Goal: Information Seeking & Learning: Learn about a topic

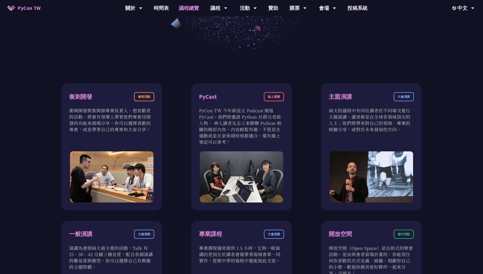
scroll to position [272, 0]
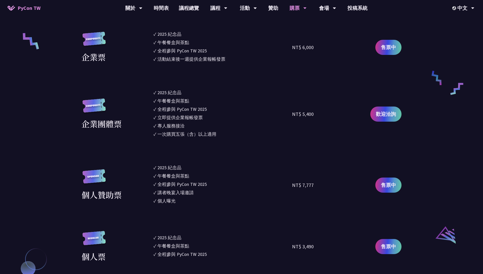
scroll to position [452, 0]
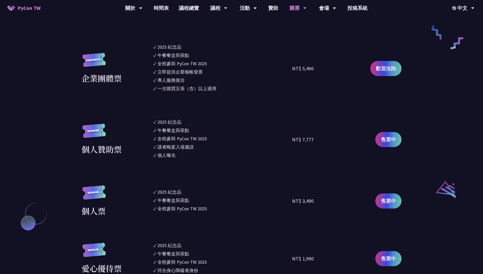
click at [120, 157] on div "個人贊助票 ✓ 2025 [PERSON_NAME]✓ 午餐餐盒與茶點 ✓ 全程參與 PyCon TW 2025 ✓ 講者晚宴入場邀請 ✓ 個人曝光 NT$ …" at bounding box center [241, 138] width 320 height 41
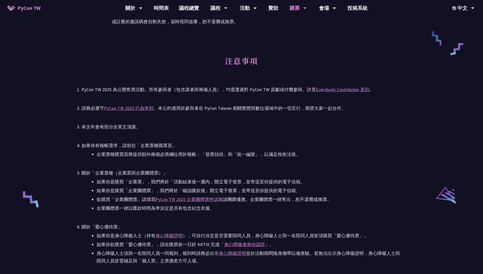
scroll to position [909, 0]
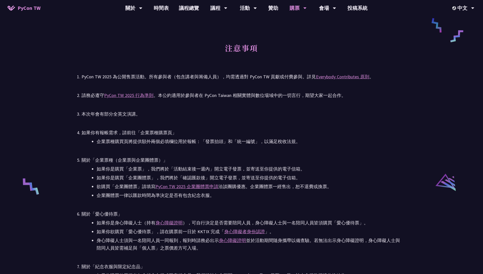
click at [132, 142] on li "企業票種購買頁將提供額外兩個必填欄位用於報帳：「發票抬頭」和「統一編號」，以滿足稅收法規。" at bounding box center [249, 142] width 305 height 8
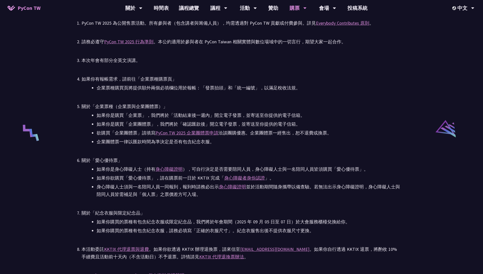
scroll to position [1002, 0]
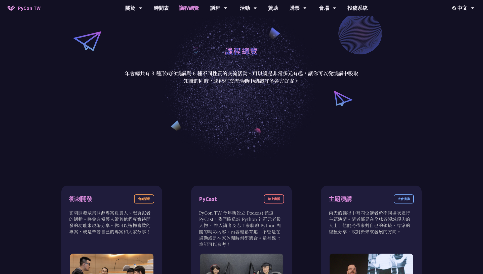
scroll to position [164, 0]
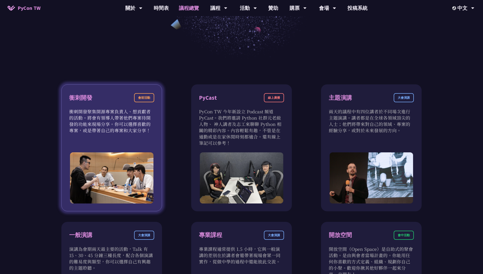
click at [147, 101] on div "會前活動" at bounding box center [144, 97] width 20 height 9
click at [80, 96] on div "衝刺開發" at bounding box center [80, 97] width 23 height 9
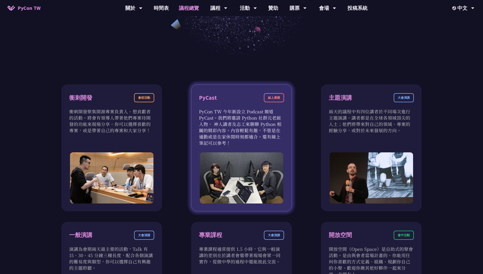
click at [206, 96] on div "PyCast" at bounding box center [208, 97] width 18 height 9
click at [268, 97] on div "線上廣播" at bounding box center [274, 97] width 20 height 9
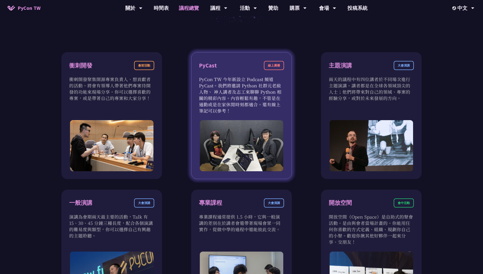
scroll to position [242, 0]
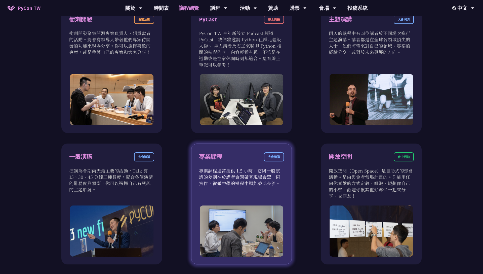
click at [218, 153] on div "專業課程" at bounding box center [210, 156] width 23 height 9
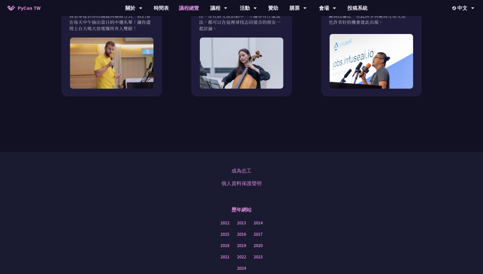
scroll to position [600, 0]
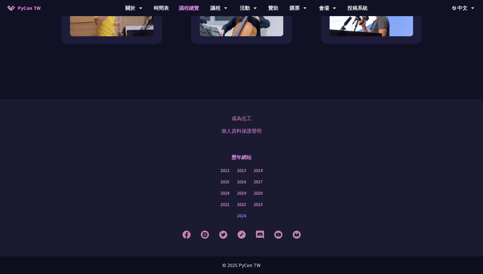
click at [243, 215] on link "2024" at bounding box center [241, 216] width 9 height 6
